Goal: Task Accomplishment & Management: Manage account settings

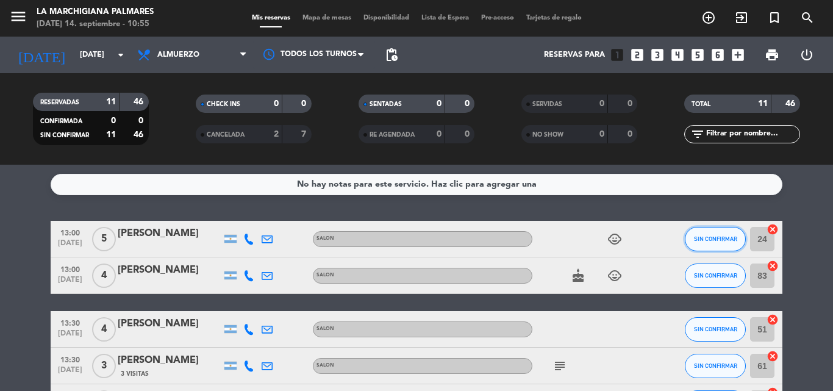
click at [723, 243] on button "SIN CONFIRMAR" at bounding box center [715, 239] width 61 height 24
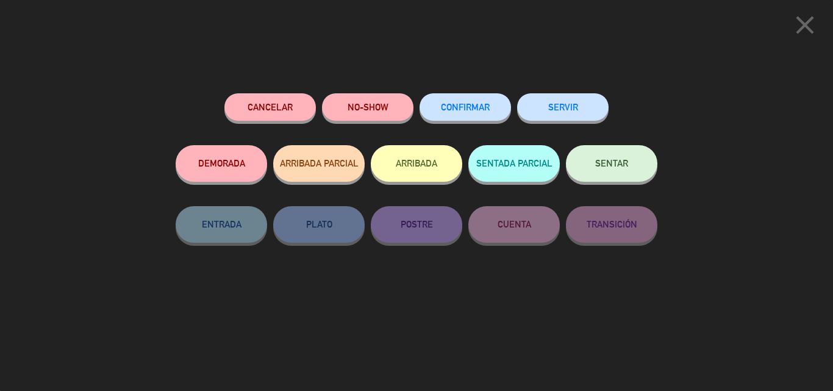
click at [492, 121] on div "CONFIRMAR" at bounding box center [466, 119] width 92 height 52
click at [492, 113] on button "CONFIRMAR" at bounding box center [466, 106] width 92 height 27
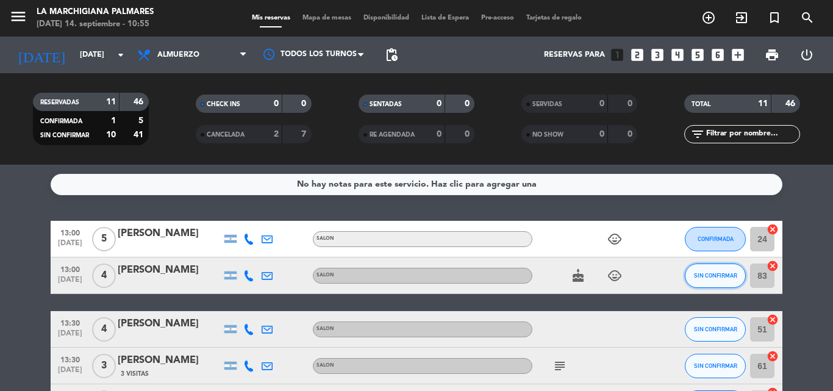
click at [724, 272] on span "SIN CONFIRMAR" at bounding box center [715, 275] width 43 height 7
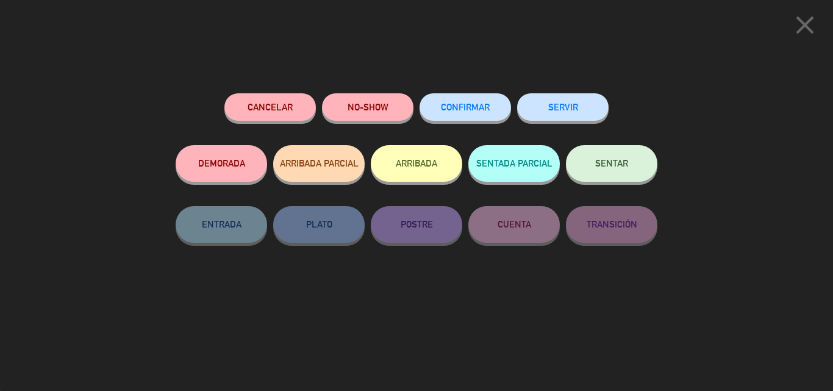
click at [462, 104] on span "CONFIRMAR" at bounding box center [465, 107] width 49 height 10
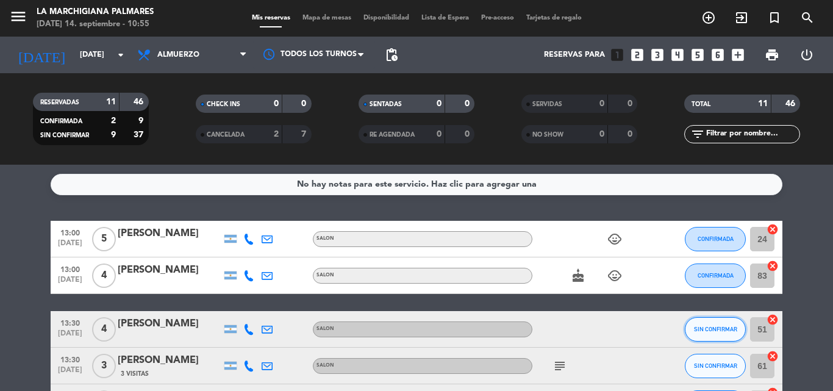
click at [716, 335] on button "SIN CONFIRMAR" at bounding box center [715, 329] width 61 height 24
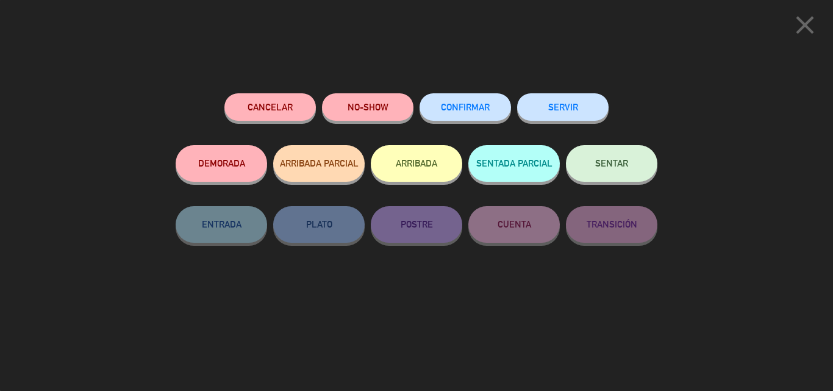
click at [474, 104] on span "CONFIRMAR" at bounding box center [465, 107] width 49 height 10
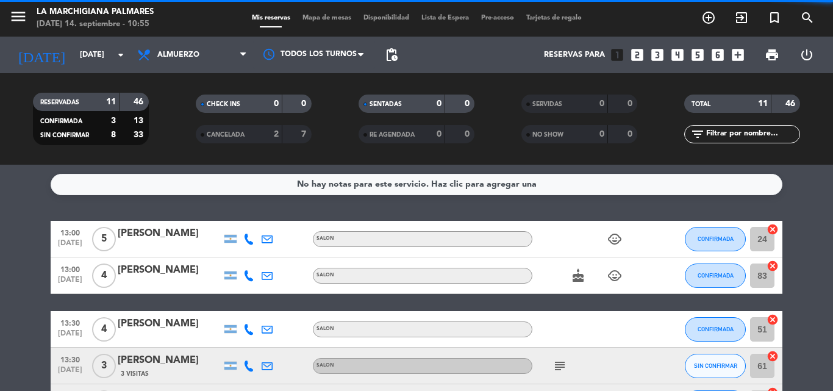
click at [559, 362] on icon "subject" at bounding box center [560, 366] width 15 height 15
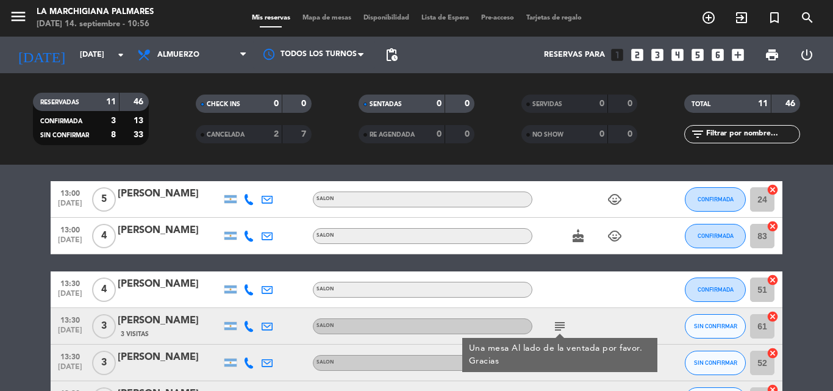
scroll to position [61, 0]
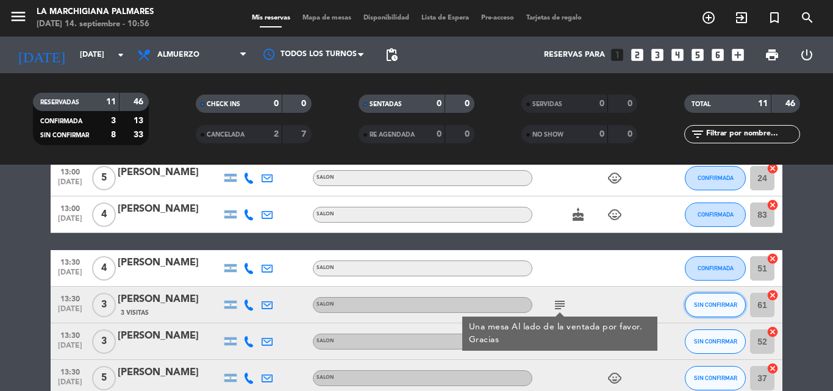
click at [711, 305] on span "SIN CONFIRMAR" at bounding box center [715, 304] width 43 height 7
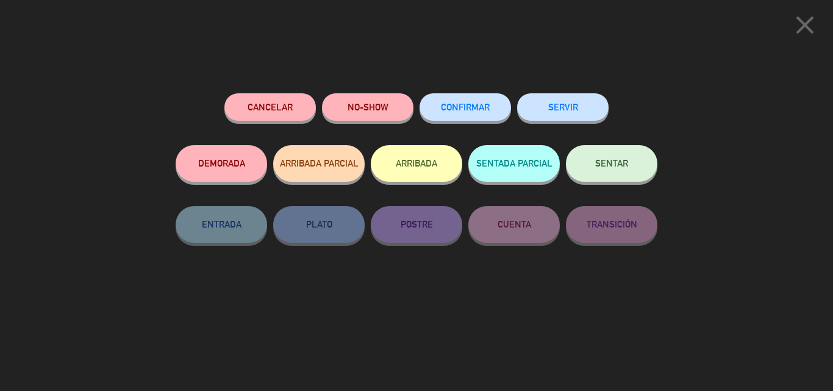
click at [462, 112] on span "CONFIRMAR" at bounding box center [465, 107] width 49 height 10
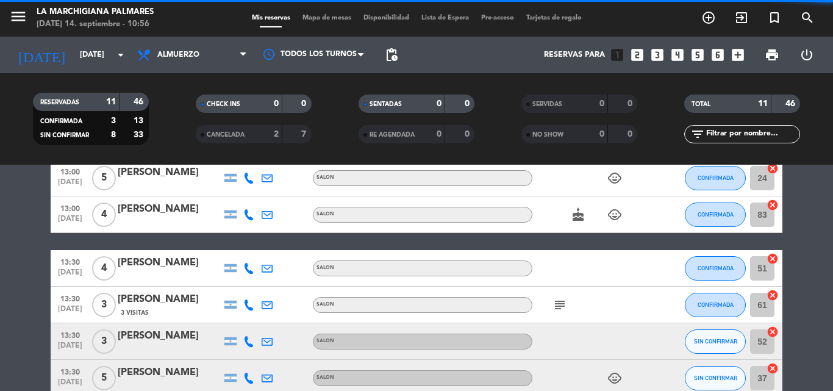
scroll to position [122, 0]
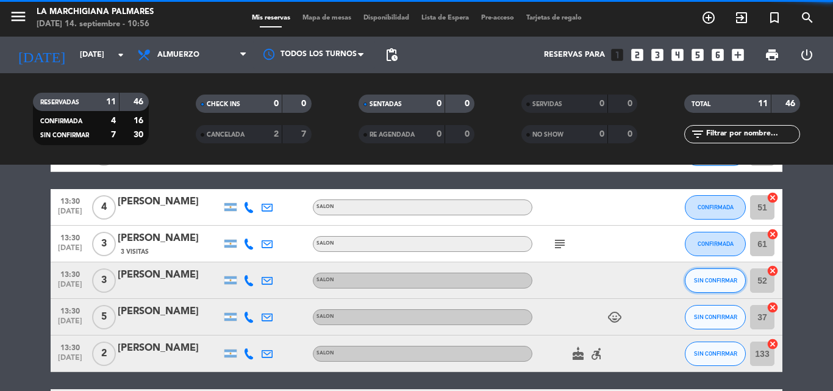
click at [710, 276] on button "SIN CONFIRMAR" at bounding box center [715, 280] width 61 height 24
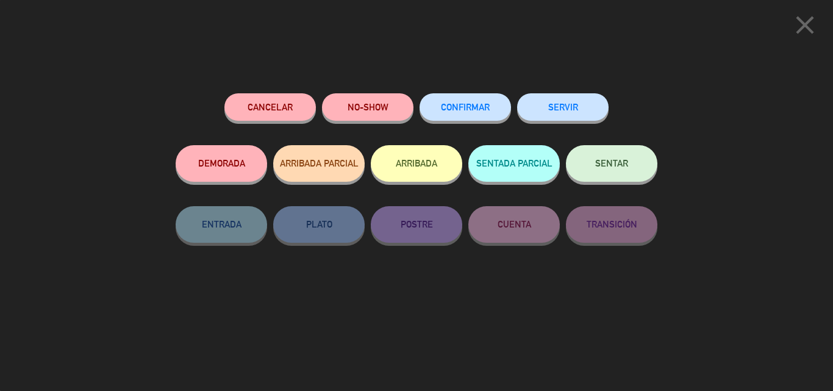
click at [444, 109] on span "CONFIRMAR" at bounding box center [465, 107] width 49 height 10
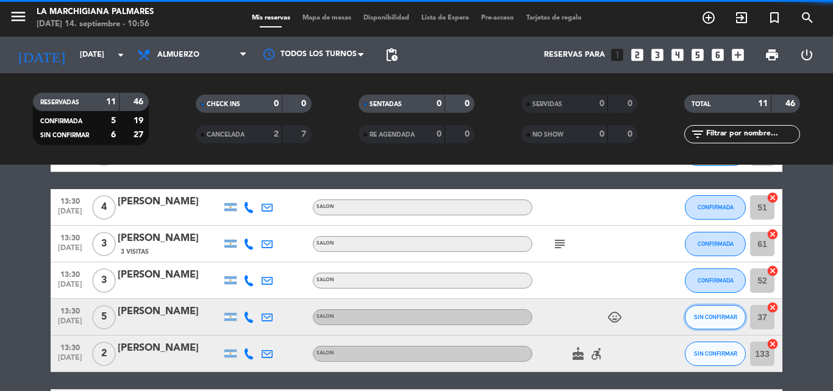
click at [707, 323] on button "SIN CONFIRMAR" at bounding box center [715, 317] width 61 height 24
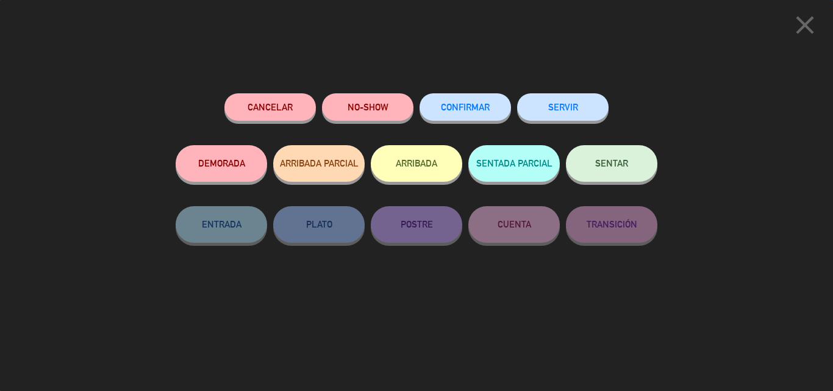
click at [459, 107] on span "CONFIRMAR" at bounding box center [465, 107] width 49 height 10
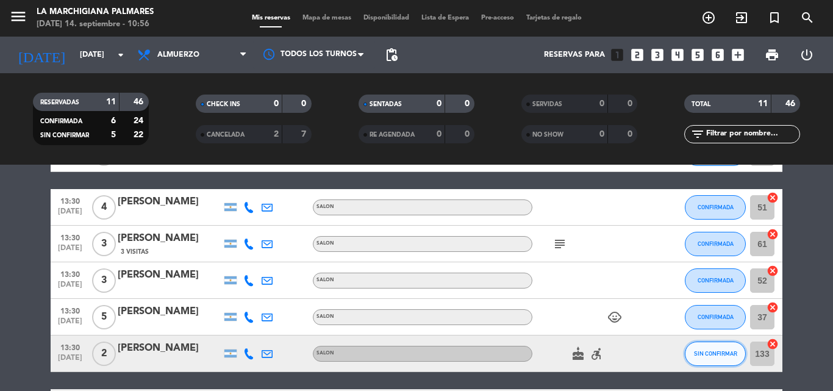
click at [719, 357] on button "SIN CONFIRMAR" at bounding box center [715, 354] width 61 height 24
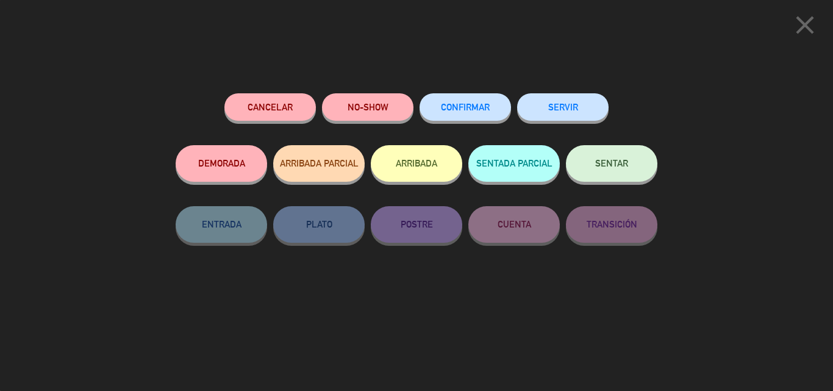
click at [477, 104] on span "CONFIRMAR" at bounding box center [465, 107] width 49 height 10
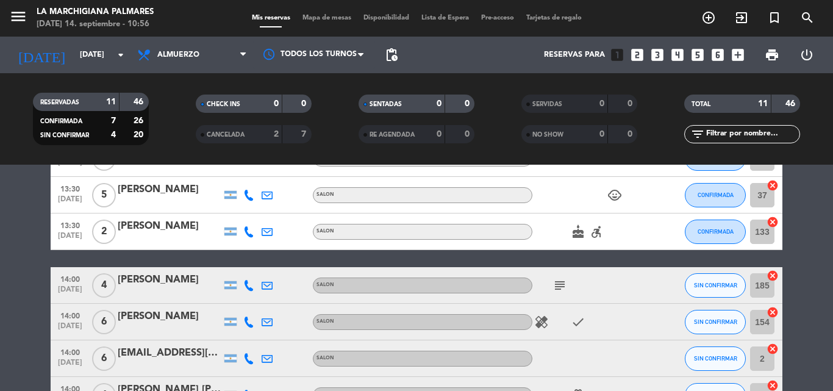
scroll to position [305, 0]
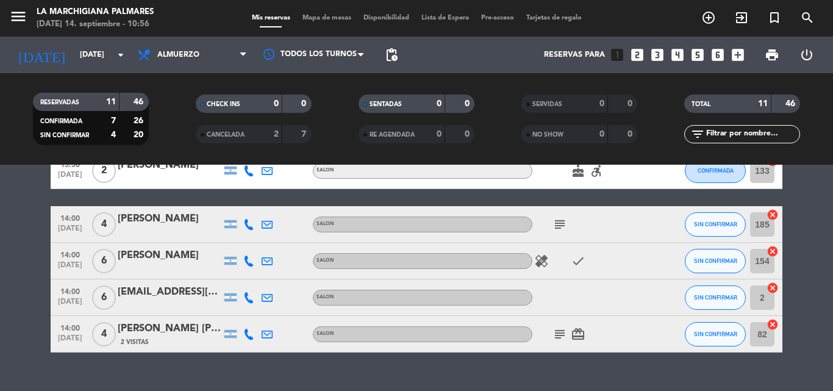
click at [555, 232] on div "subject" at bounding box center [588, 224] width 110 height 36
click at [556, 228] on icon "subject" at bounding box center [560, 224] width 15 height 15
click at [558, 227] on icon "subject" at bounding box center [560, 224] width 15 height 15
click at [704, 230] on button "SIN CONFIRMAR" at bounding box center [715, 224] width 61 height 24
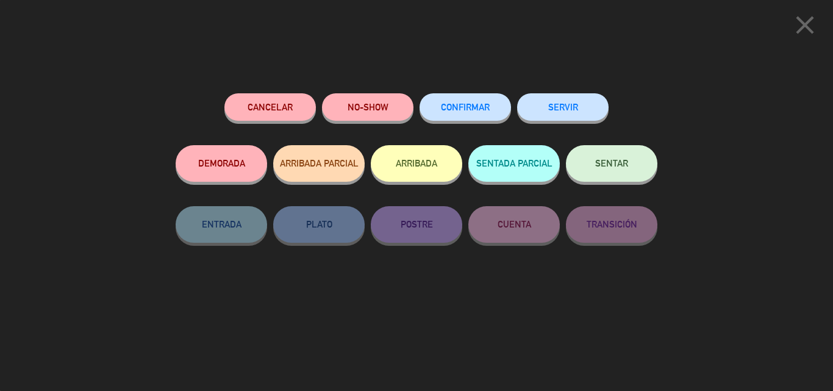
click at [506, 107] on button "CONFIRMAR" at bounding box center [466, 106] width 92 height 27
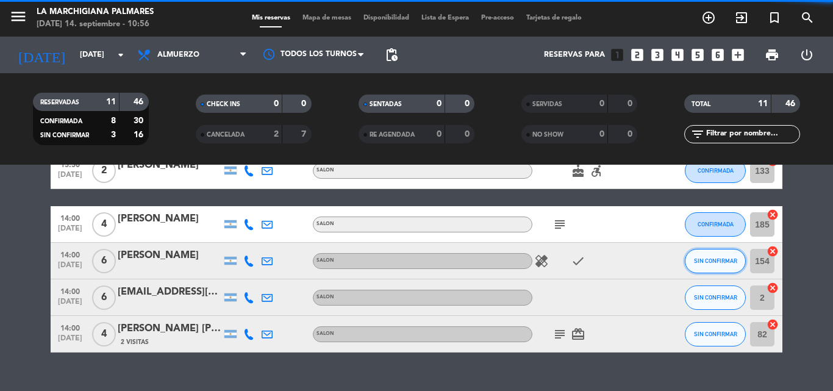
click at [708, 257] on span "SIN CONFIRMAR" at bounding box center [715, 260] width 43 height 7
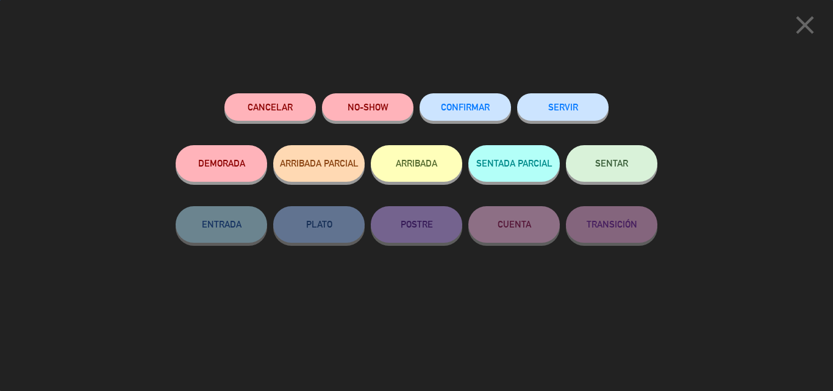
click at [449, 98] on button "CONFIRMAR" at bounding box center [466, 106] width 92 height 27
click at [452, 112] on button "CONFIRMAR" at bounding box center [466, 106] width 92 height 27
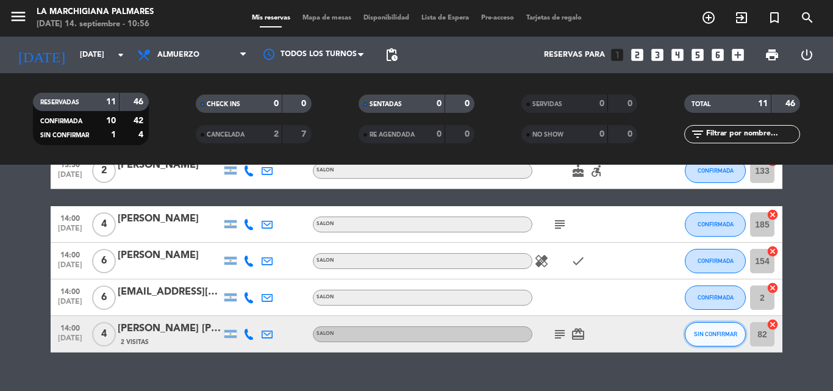
click at [707, 331] on span "SIN CONFIRMAR" at bounding box center [715, 334] width 43 height 7
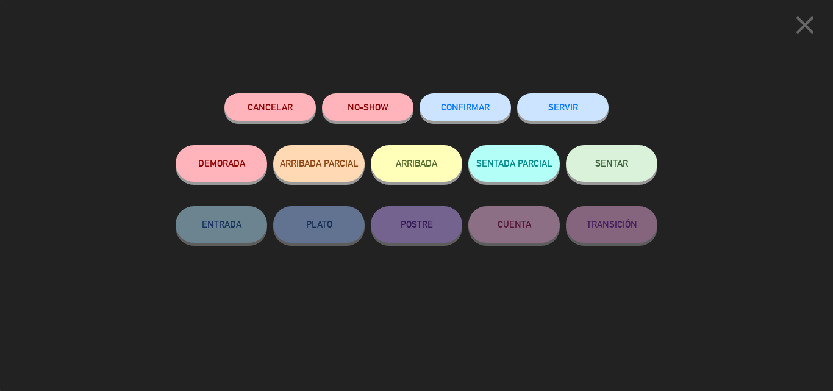
click at [454, 107] on span "CONFIRMAR" at bounding box center [465, 107] width 49 height 10
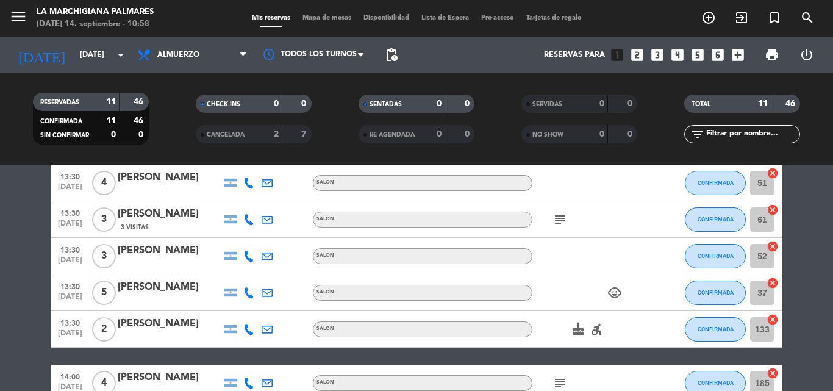
scroll to position [0, 0]
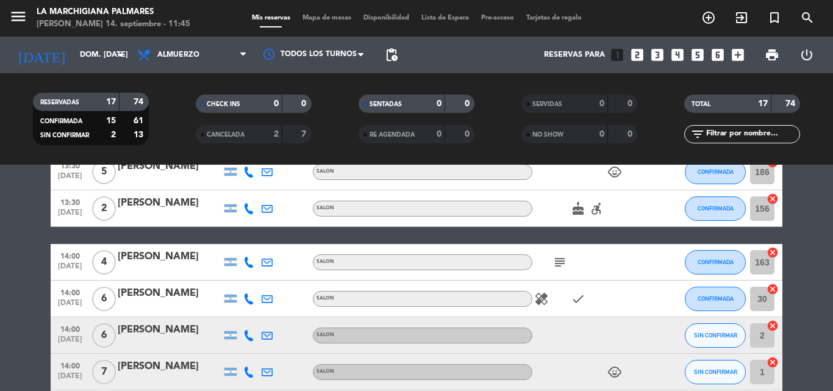
scroll to position [488, 0]
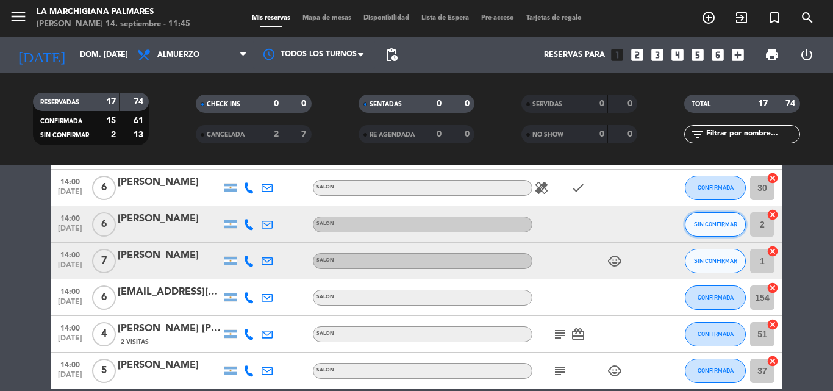
click at [727, 228] on button "SIN CONFIRMAR" at bounding box center [715, 224] width 61 height 24
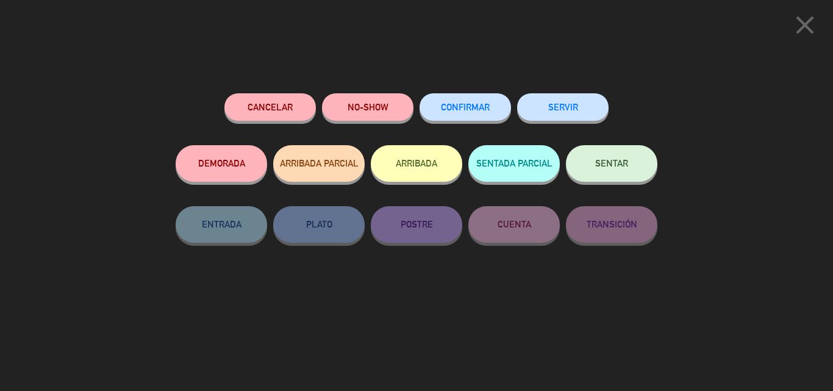
click at [482, 113] on button "CONFIRMAR" at bounding box center [466, 106] width 92 height 27
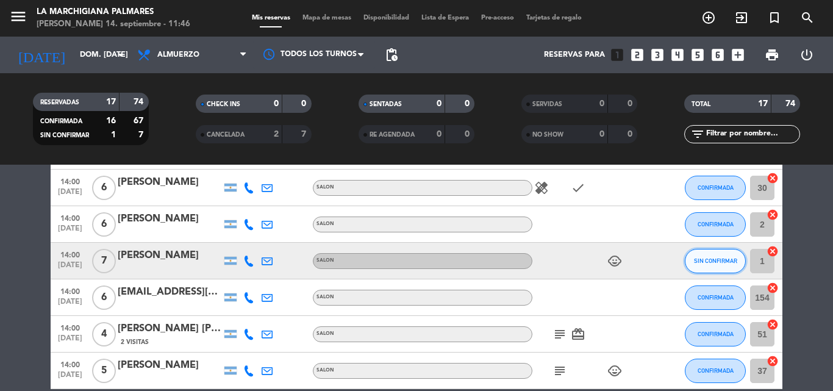
click at [726, 263] on span "SIN CONFIRMAR" at bounding box center [715, 260] width 43 height 7
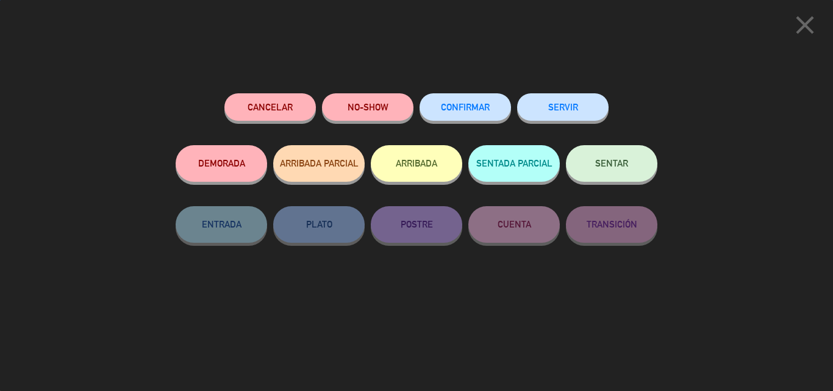
click at [459, 115] on button "CONFIRMAR" at bounding box center [466, 106] width 92 height 27
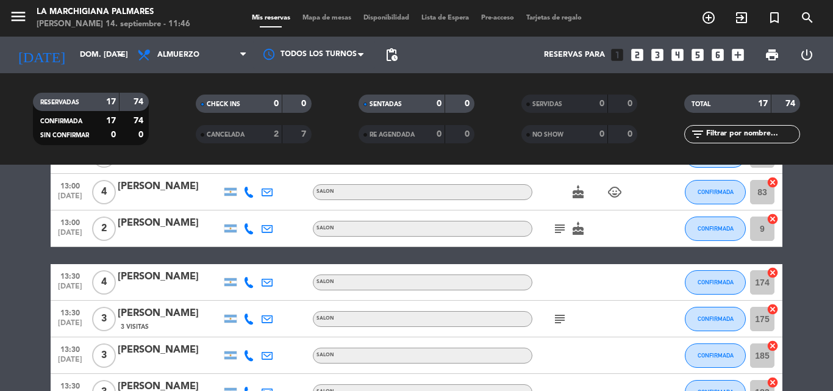
scroll to position [0, 0]
